Goal: Information Seeking & Learning: Learn about a topic

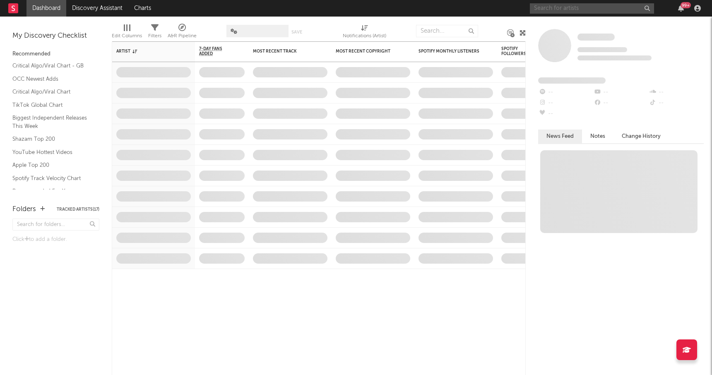
click at [575, 5] on input "text" at bounding box center [592, 8] width 124 height 10
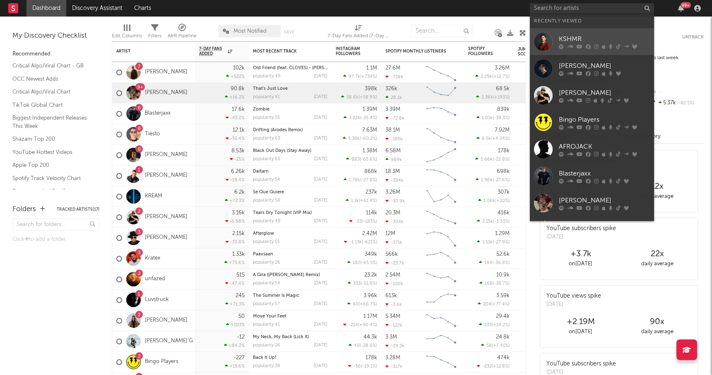
click at [564, 37] on div "KSHMR" at bounding box center [604, 39] width 91 height 10
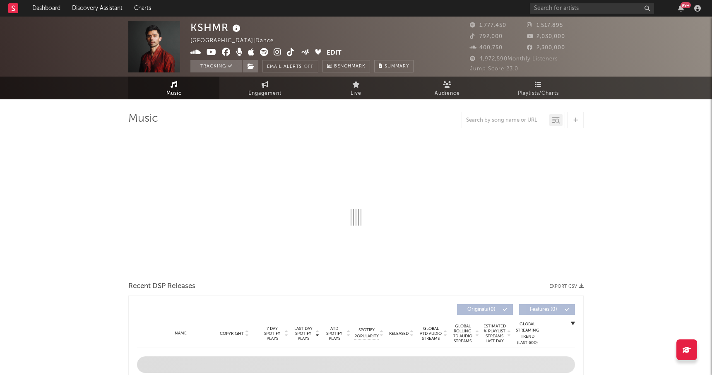
select select "6m"
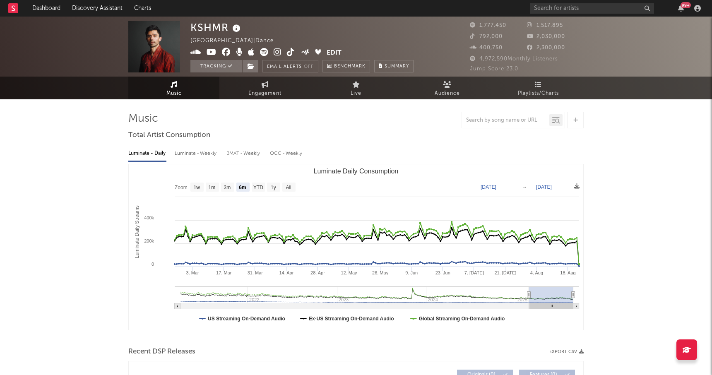
click at [516, 114] on div at bounding box center [512, 120] width 103 height 17
click at [512, 123] on div at bounding box center [505, 120] width 87 height 10
click at [483, 125] on div at bounding box center [505, 120] width 87 height 10
click at [481, 114] on div at bounding box center [512, 120] width 103 height 17
click at [482, 117] on input "text" at bounding box center [505, 120] width 87 height 7
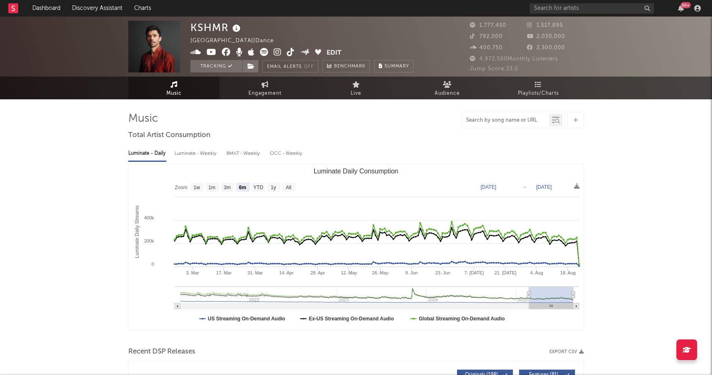
type input "w"
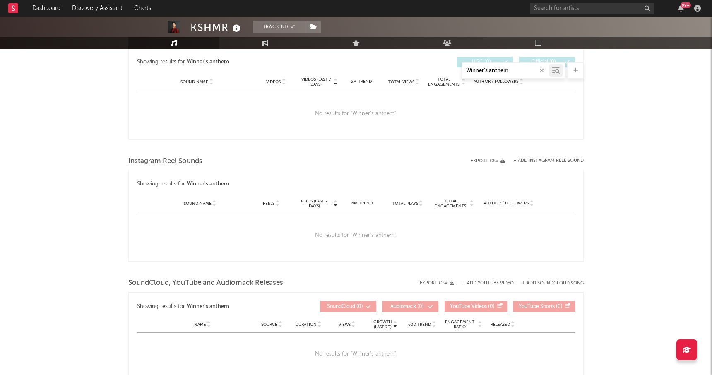
scroll to position [511, 0]
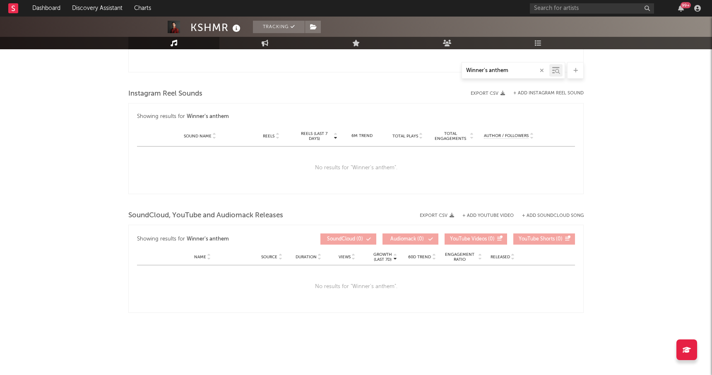
click at [486, 71] on input "Winner's anthem" at bounding box center [505, 70] width 87 height 7
type input "Winners anthem"
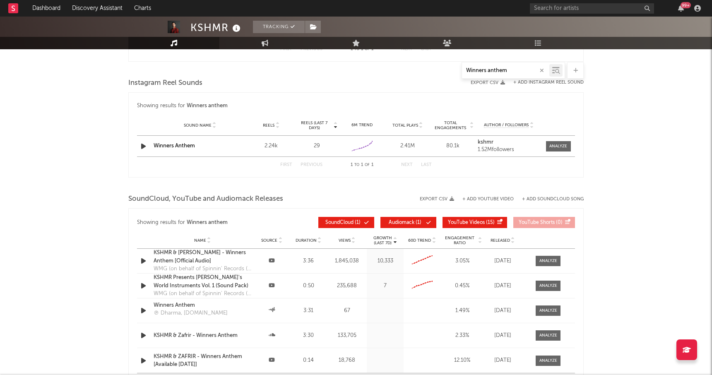
scroll to position [521, 0]
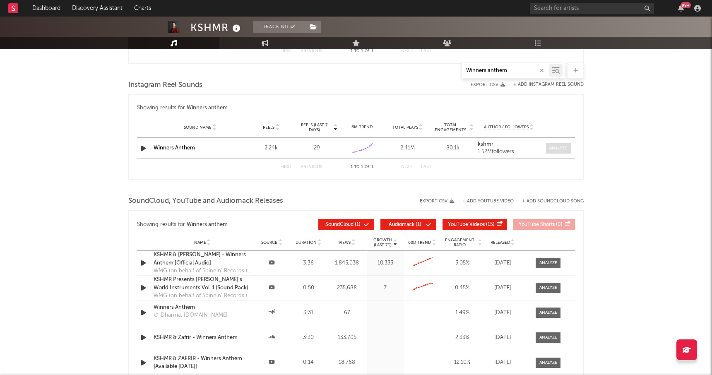
click at [565, 145] on div at bounding box center [558, 148] width 18 height 6
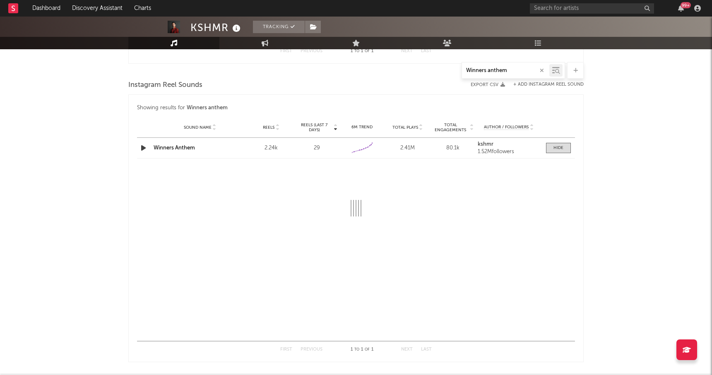
select select "6m"
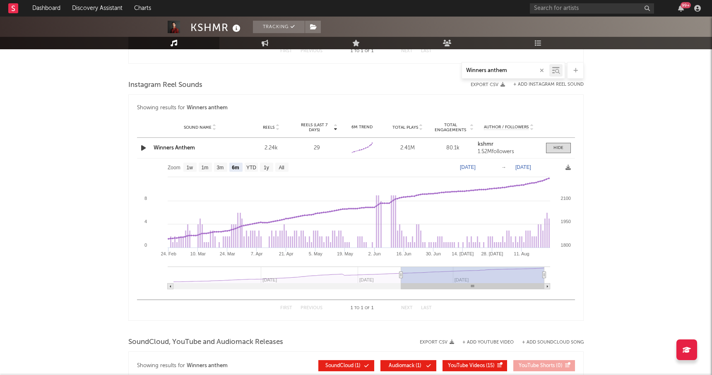
click at [176, 151] on div "Winners Anthem" at bounding box center [200, 148] width 93 height 8
click at [176, 150] on link "Winners Anthem" at bounding box center [174, 147] width 41 height 5
